Goal: Share content: Share content

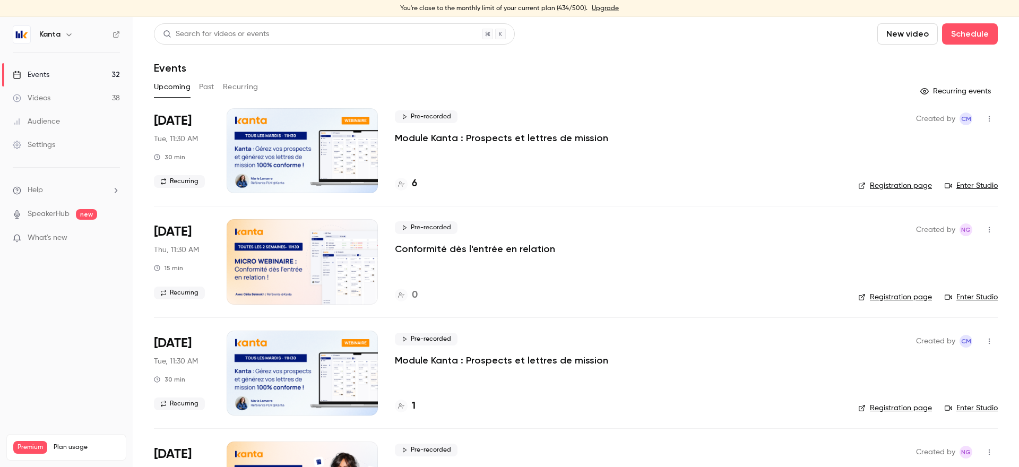
click at [241, 85] on button "Recurring" at bounding box center [241, 87] width 36 height 17
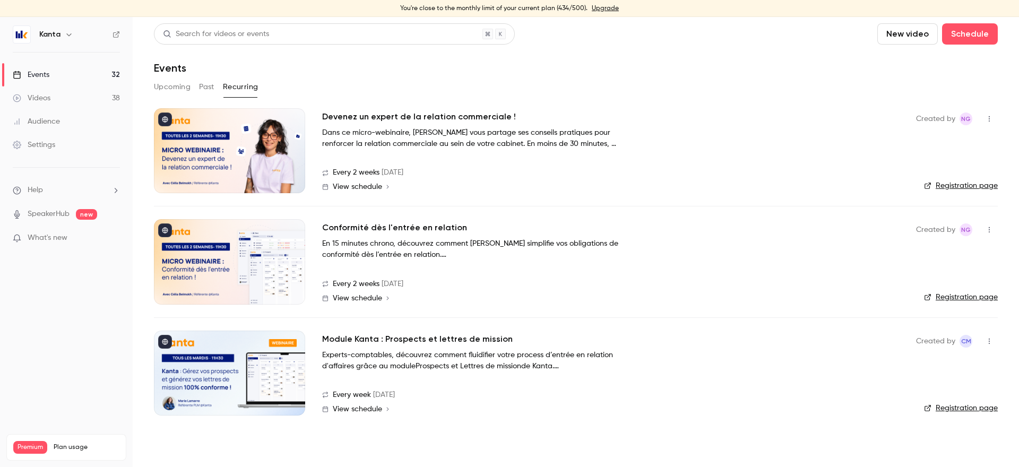
click at [63, 35] on button "button" at bounding box center [69, 34] width 13 height 13
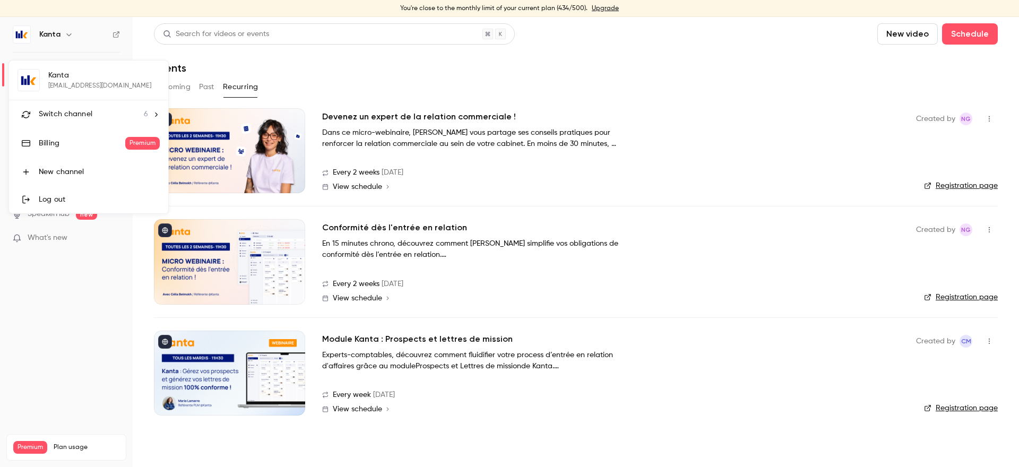
click at [87, 116] on span "Switch channel" at bounding box center [66, 114] width 54 height 11
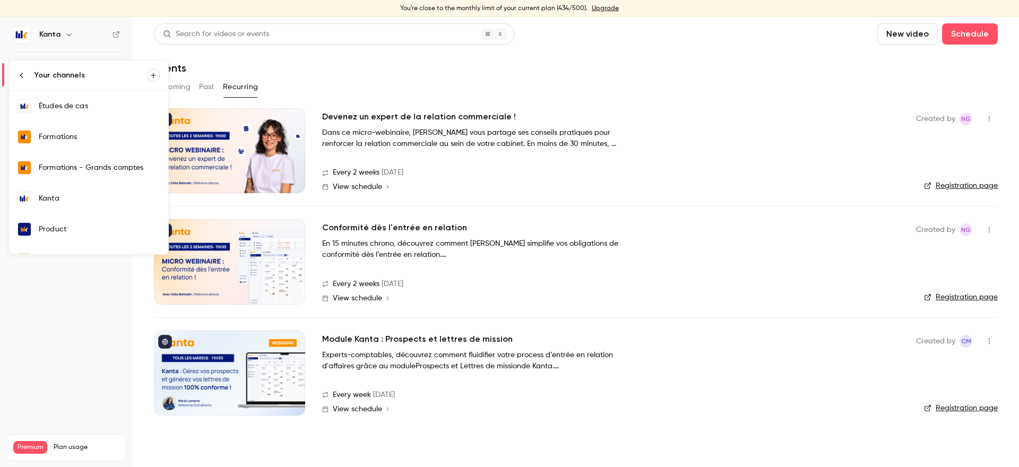
click at [79, 140] on div "Formations" at bounding box center [99, 137] width 121 height 11
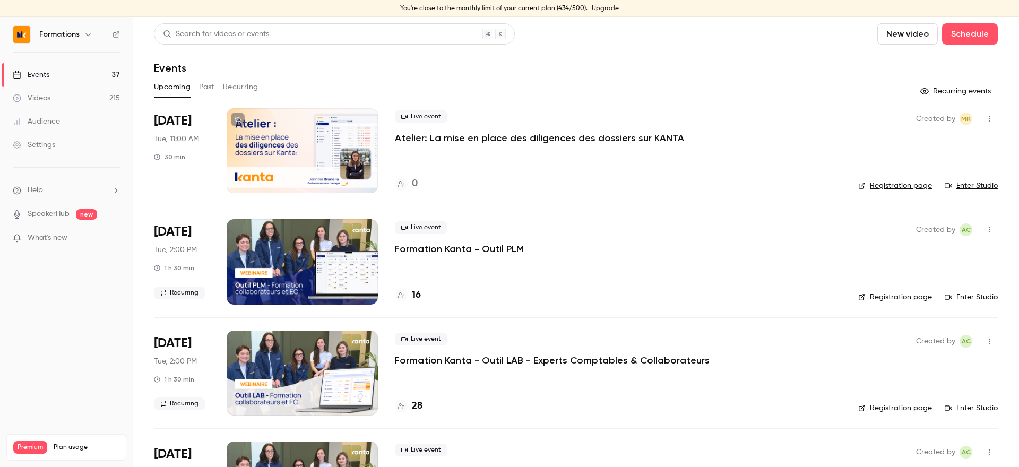
click at [225, 90] on button "Recurring" at bounding box center [241, 87] width 36 height 17
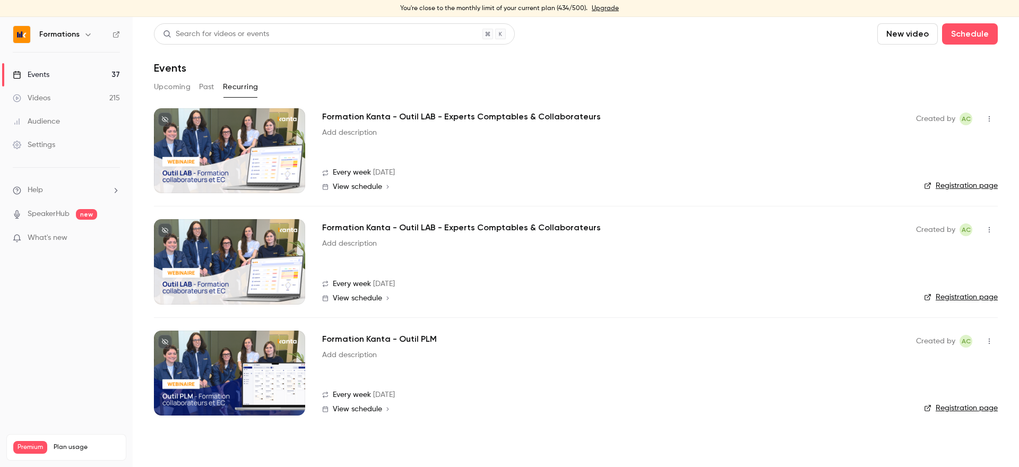
click at [995, 117] on button "button" at bounding box center [989, 118] width 17 height 17
click at [923, 147] on div "Share" at bounding box center [949, 146] width 81 height 11
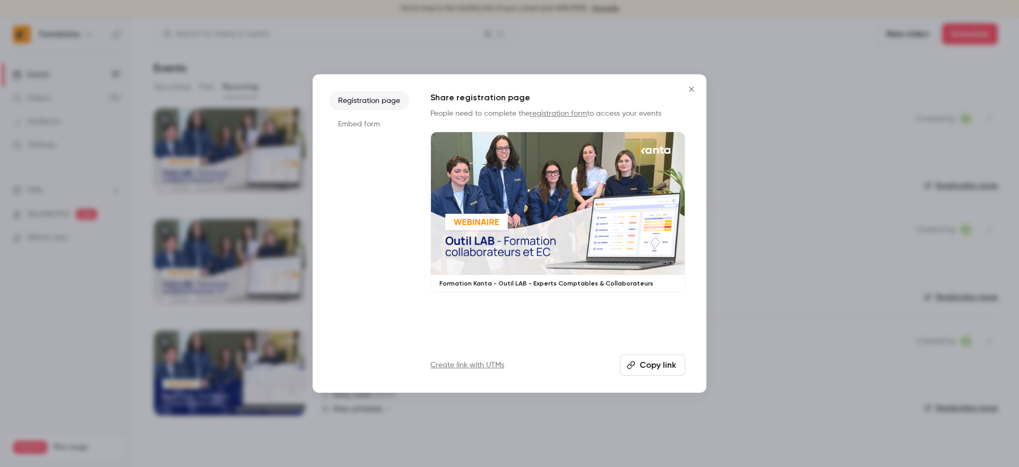
click at [646, 364] on button "Copy link" at bounding box center [652, 365] width 65 height 21
click at [688, 83] on button "Close" at bounding box center [691, 89] width 21 height 21
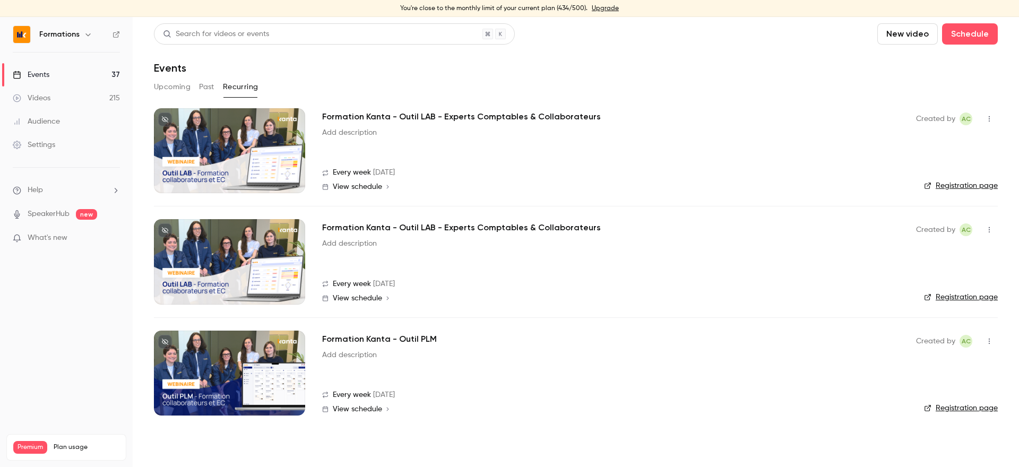
click at [992, 225] on button "button" at bounding box center [989, 229] width 17 height 17
click at [904, 251] on li "Share" at bounding box center [940, 257] width 115 height 28
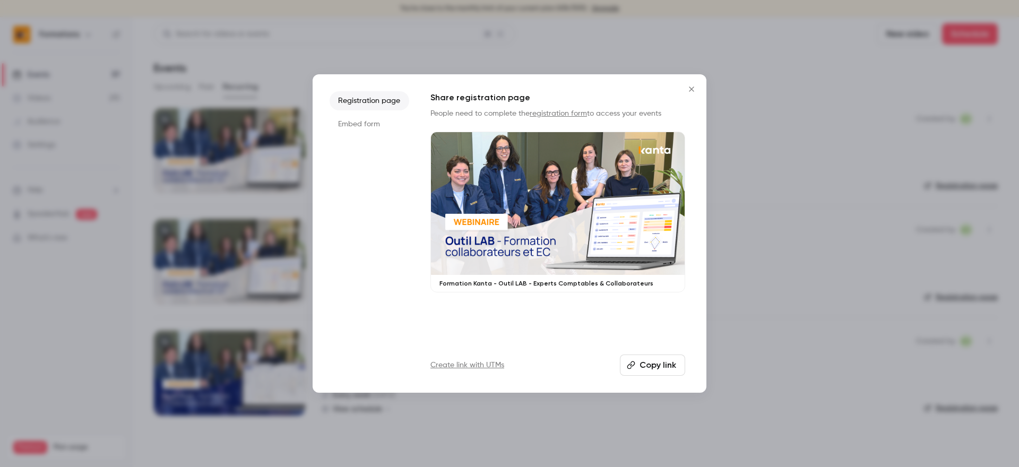
click at [643, 367] on button "Copy link" at bounding box center [652, 365] width 65 height 21
click at [687, 90] on icon "Close" at bounding box center [692, 89] width 13 height 8
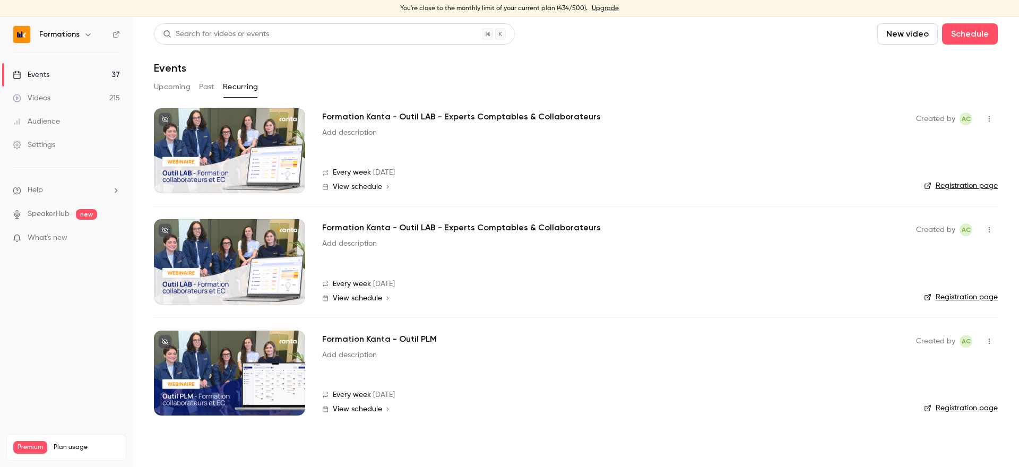
click at [993, 115] on icon "button" at bounding box center [990, 118] width 8 height 7
click at [923, 143] on div "Share" at bounding box center [949, 146] width 81 height 11
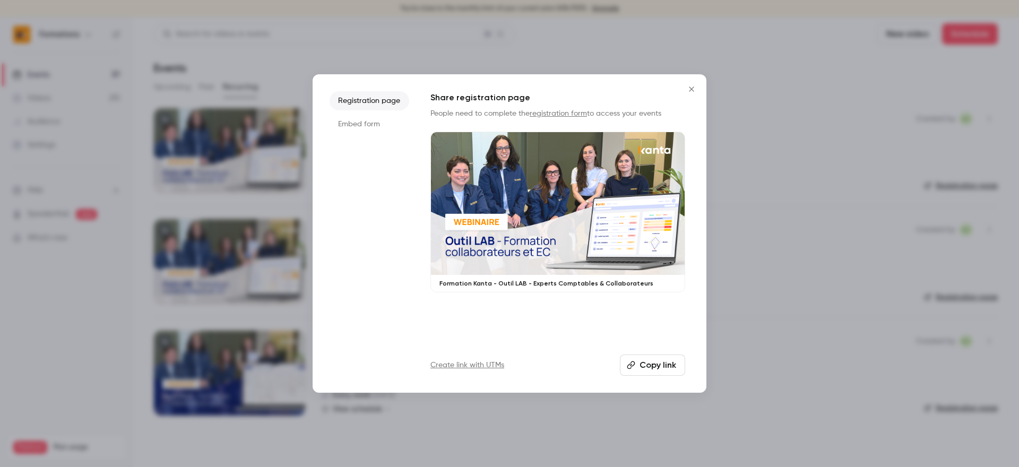
click at [637, 369] on button "Copy link" at bounding box center [652, 365] width 65 height 21
